Goal: Find specific page/section: Find specific page/section

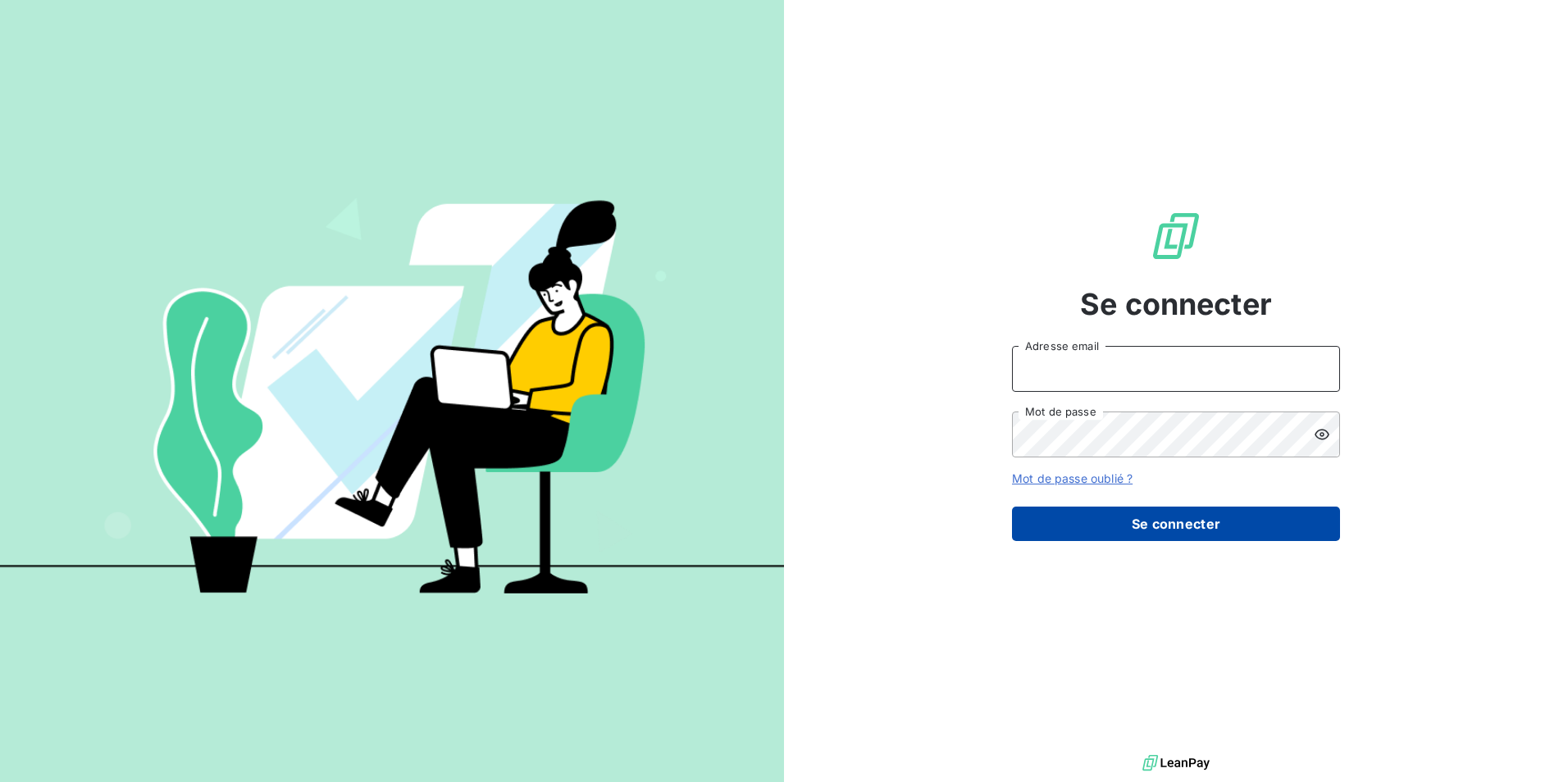
type input "[PERSON_NAME][EMAIL_ADDRESS][PERSON_NAME][DOMAIN_NAME]"
click at [1069, 531] on button "Se connecter" at bounding box center [1175, 524] width 328 height 34
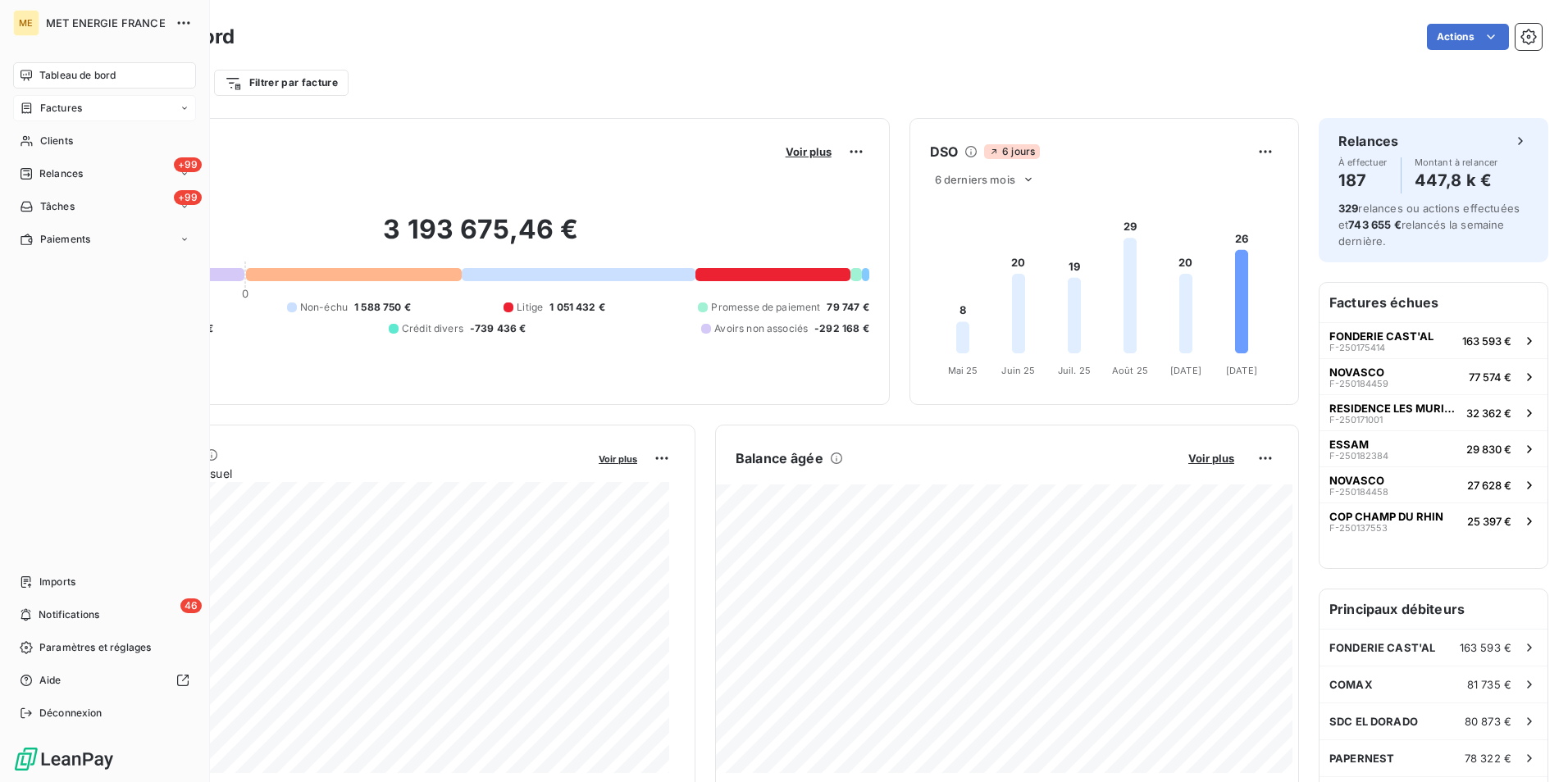
click at [49, 107] on span "Factures" at bounding box center [61, 108] width 42 height 15
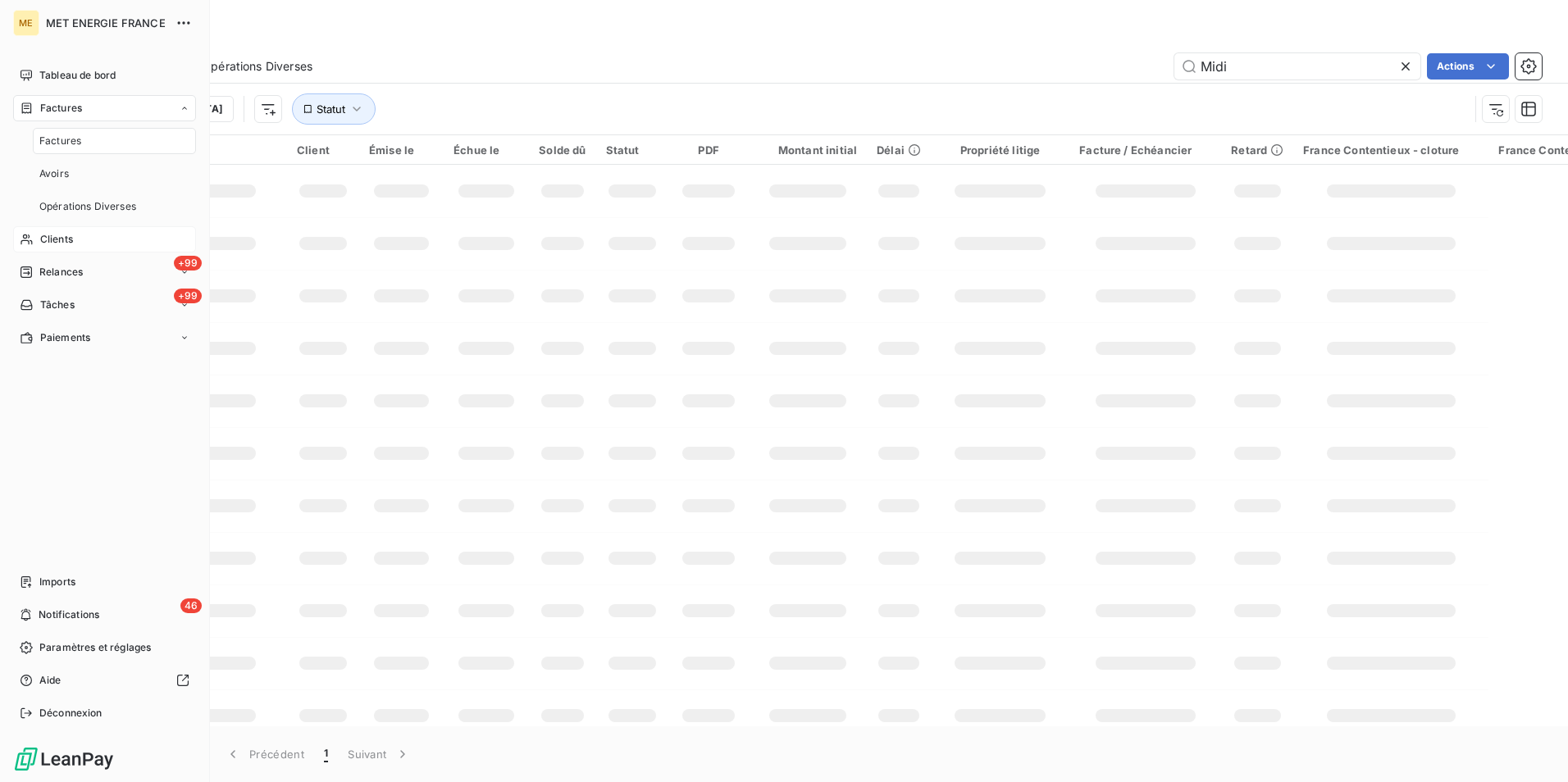
click at [54, 242] on span "Clients" at bounding box center [57, 239] width 33 height 15
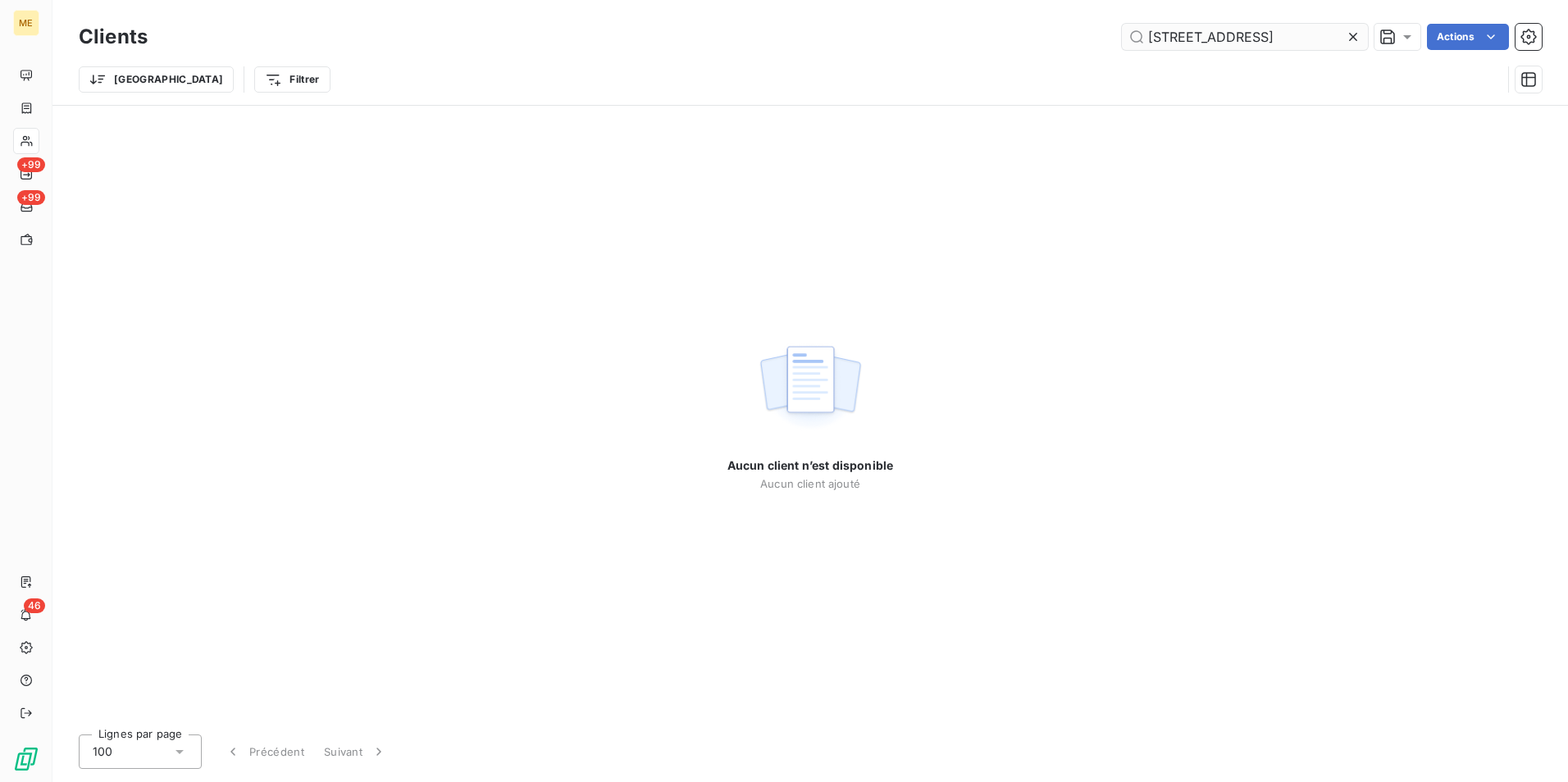
drag, startPoint x: 1263, startPoint y: 34, endPoint x: 1126, endPoint y: 48, distance: 137.7
click at [1126, 48] on input "[STREET_ADDRESS]" at bounding box center [1244, 37] width 246 height 26
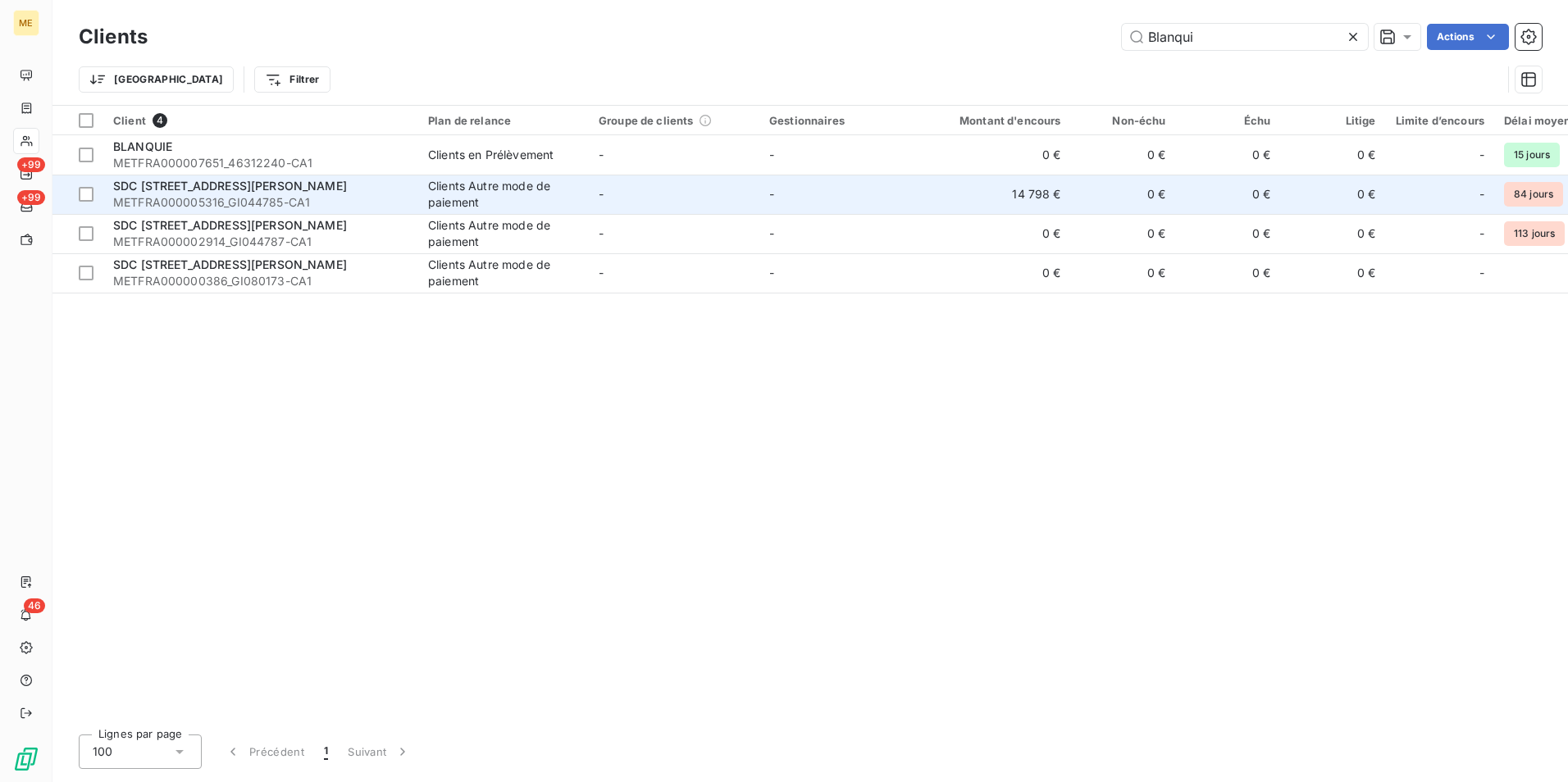
type input "Blanqui"
click at [243, 188] on span "SDC [STREET_ADDRESS][PERSON_NAME]" at bounding box center [230, 186] width 233 height 14
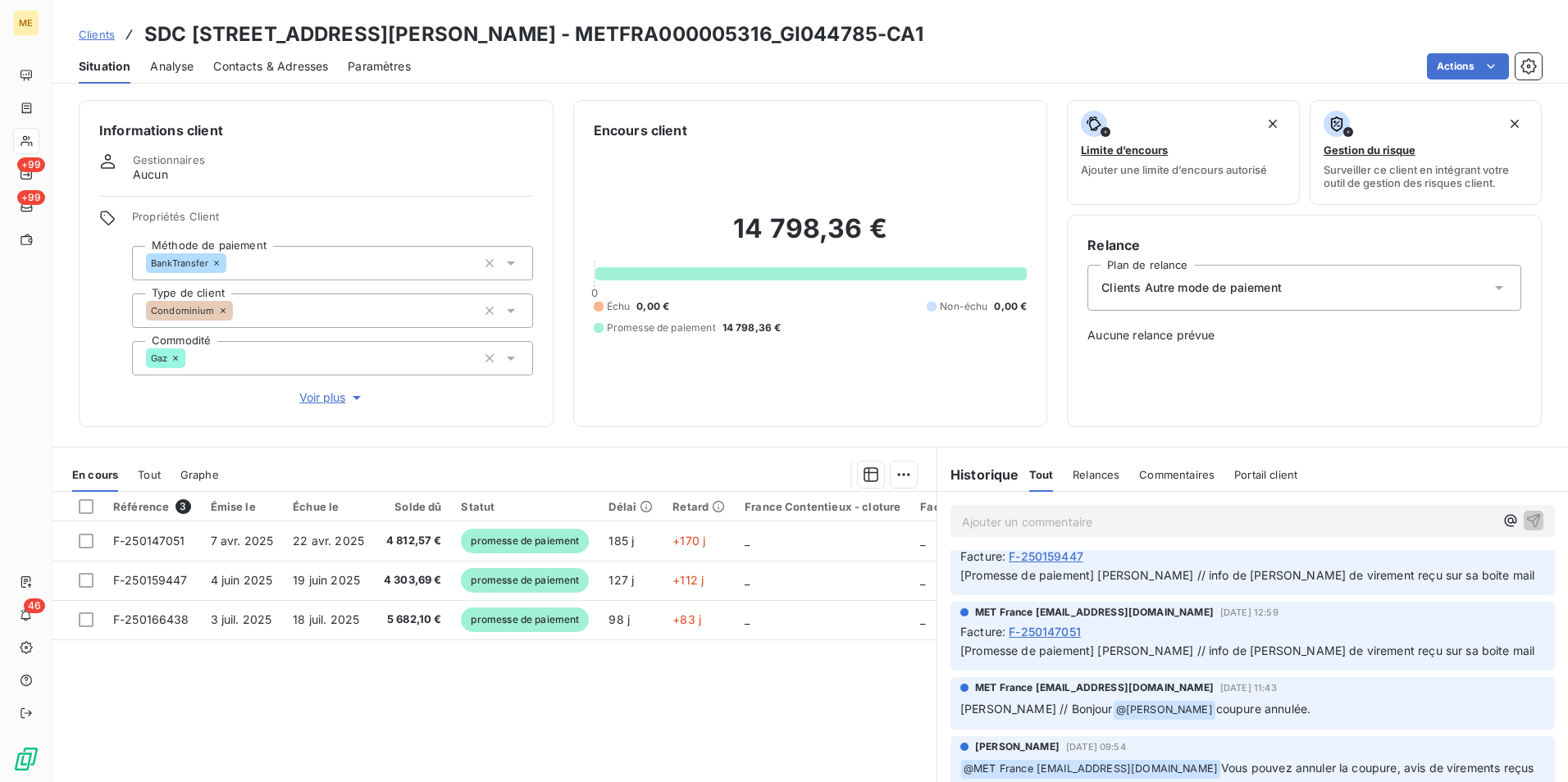
scroll to position [410, 0]
